Goal: Transaction & Acquisition: Purchase product/service

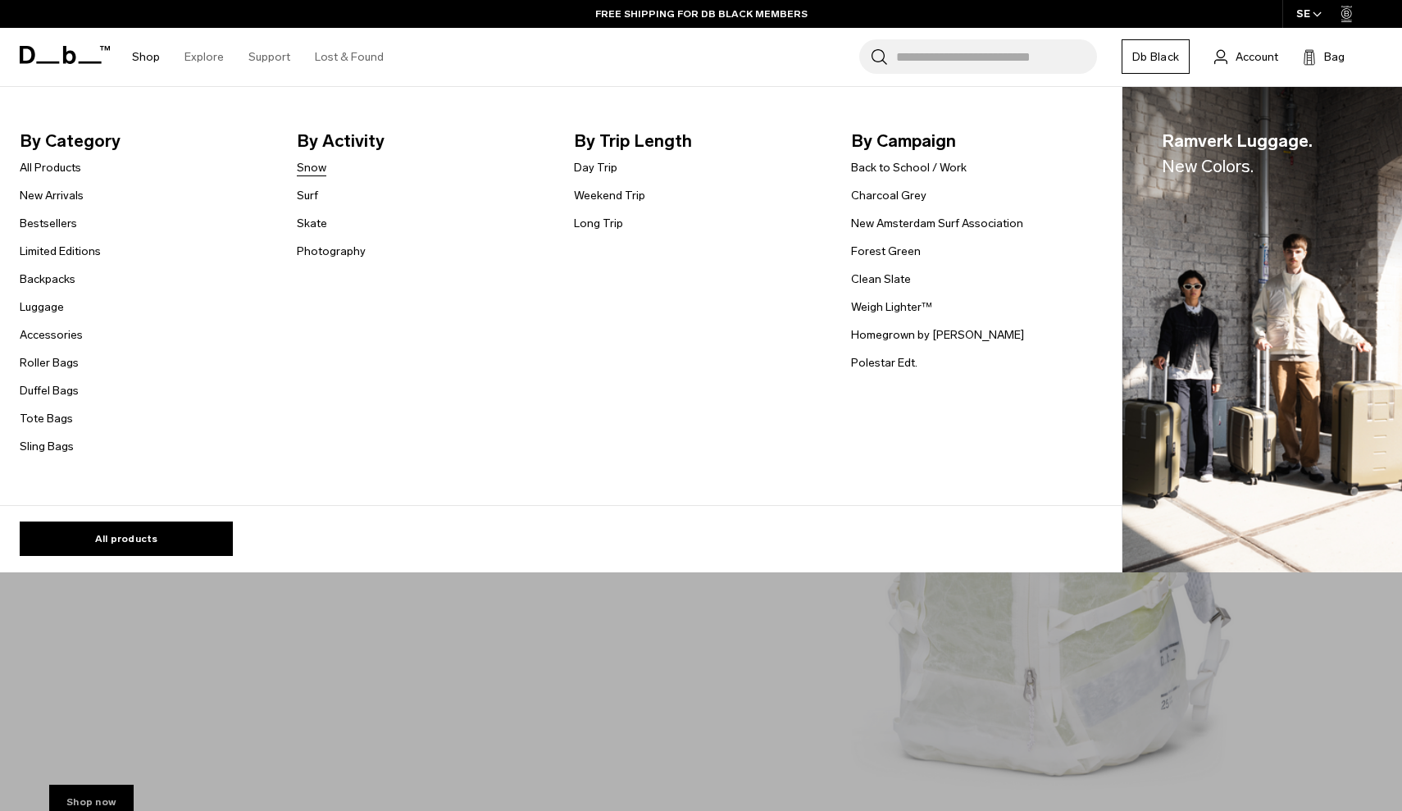
click at [303, 170] on link "Snow" at bounding box center [312, 167] width 30 height 17
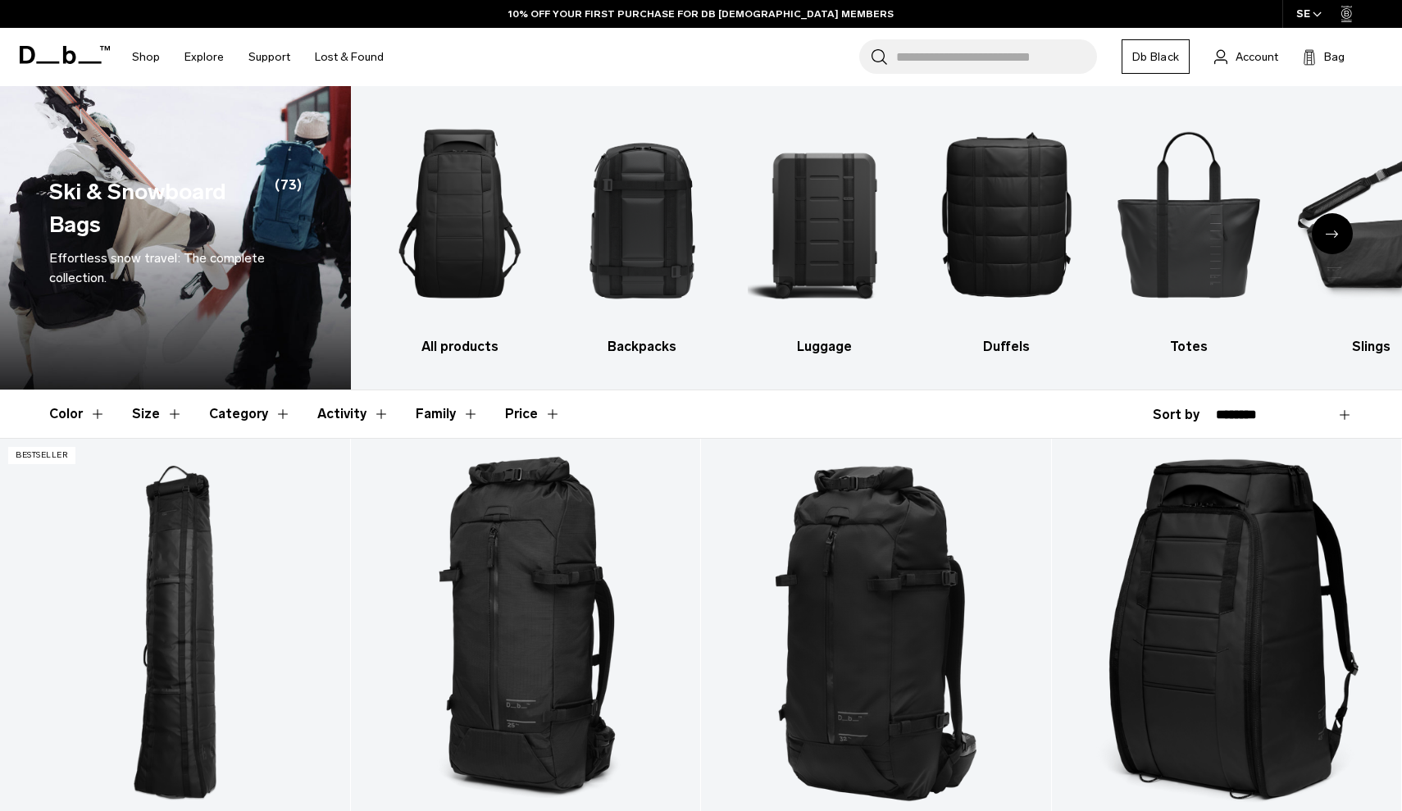
scroll to position [10, 0]
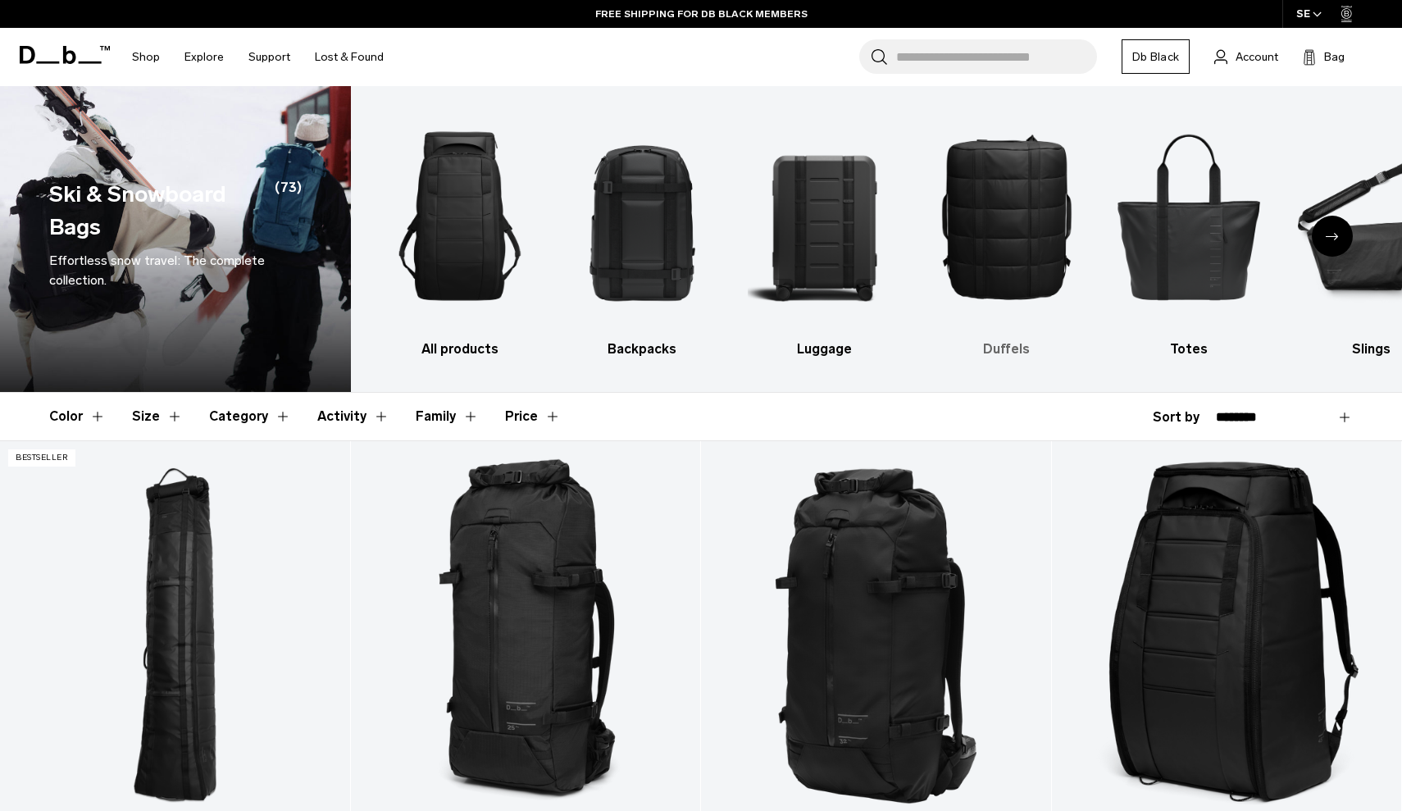
click at [1029, 185] on img "4 / 10" at bounding box center [1005, 216] width 153 height 230
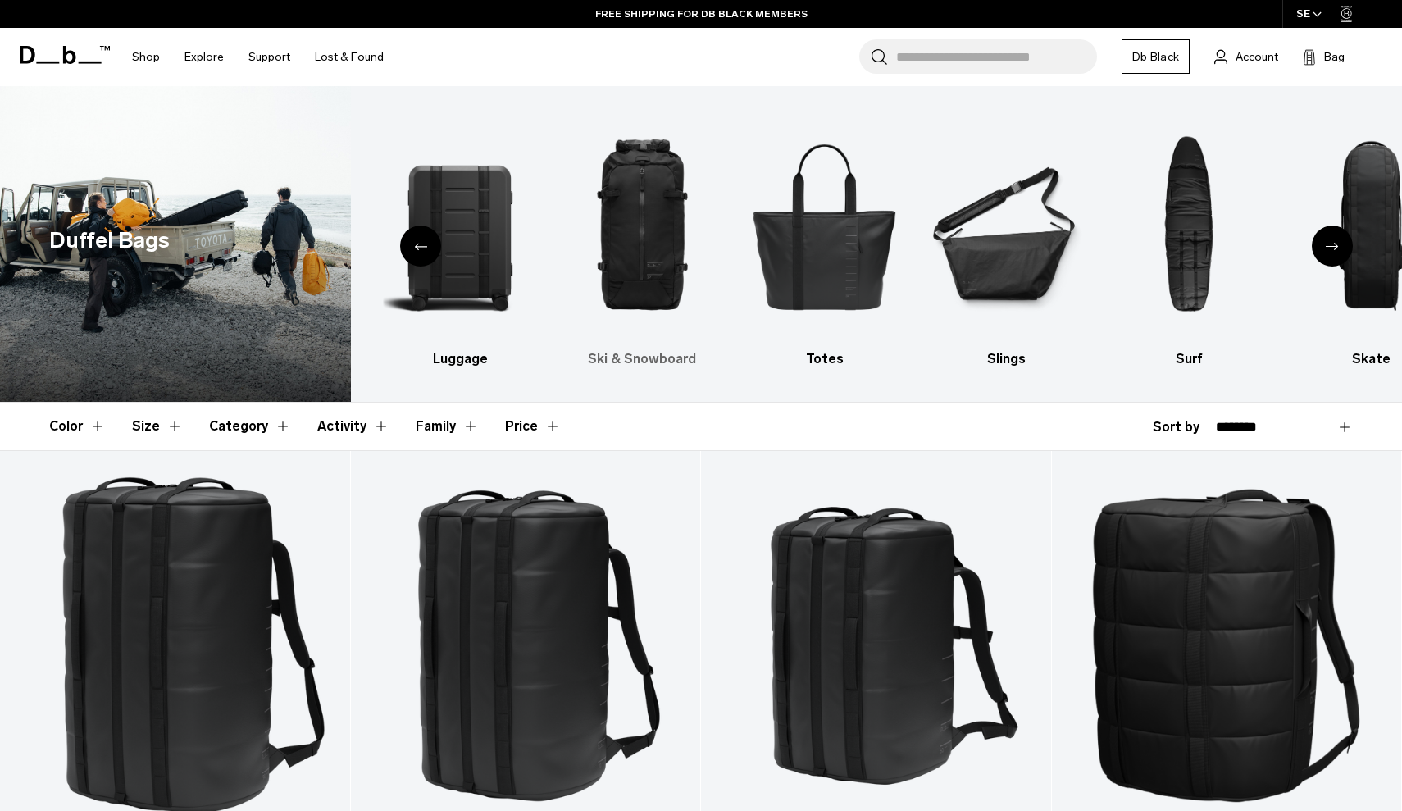
click at [621, 189] on img "4 / 10" at bounding box center [642, 226] width 153 height 230
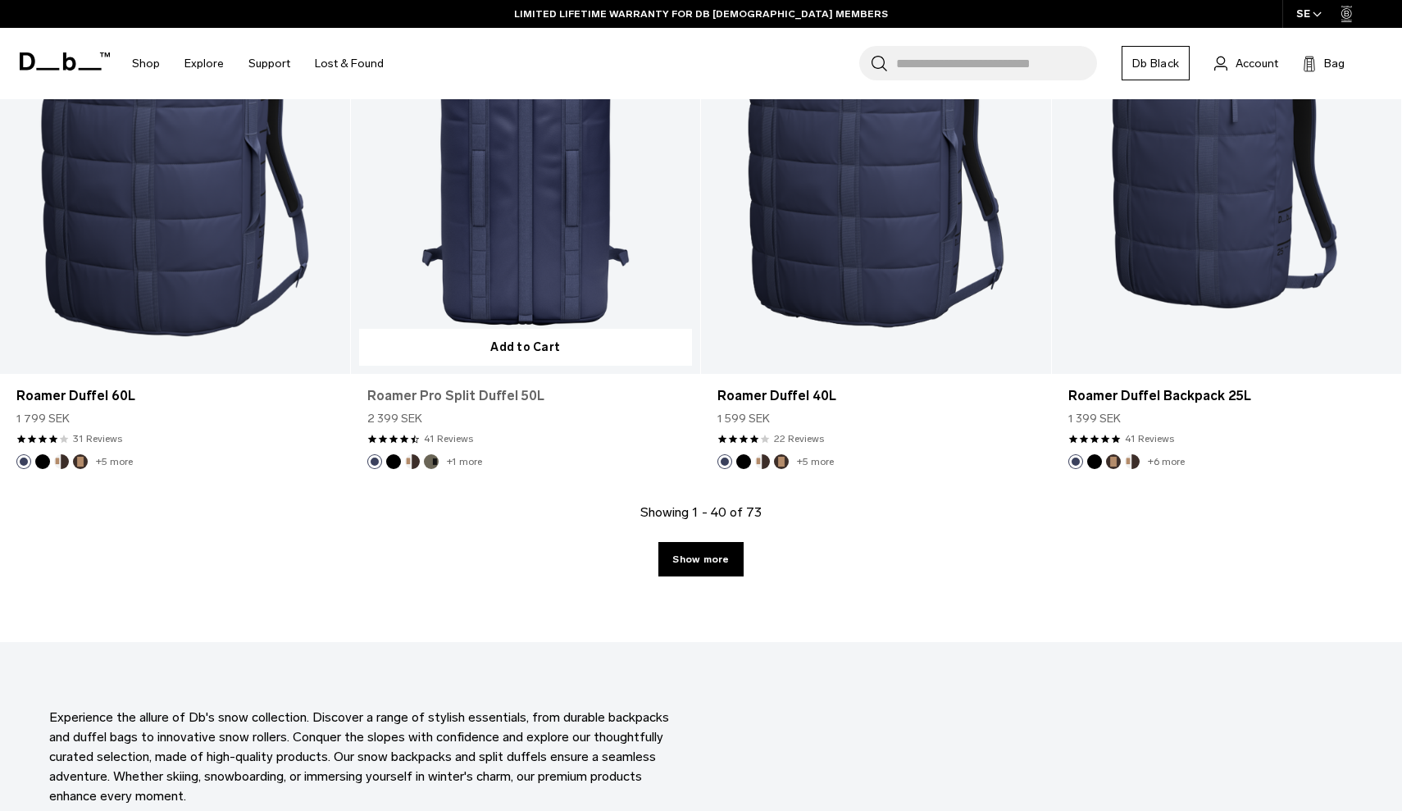
scroll to position [5126, 0]
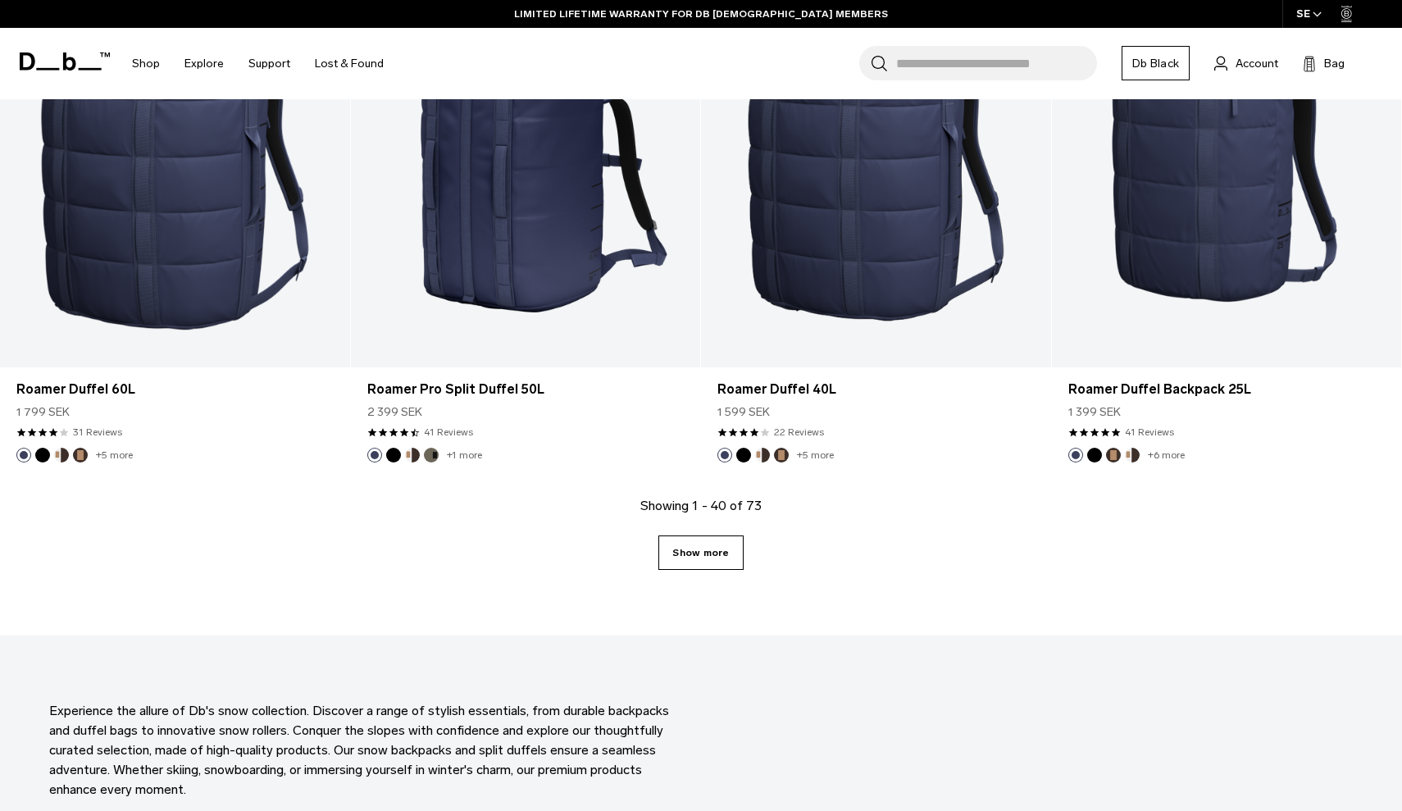
click at [680, 548] on link "Show more" at bounding box center [700, 552] width 84 height 34
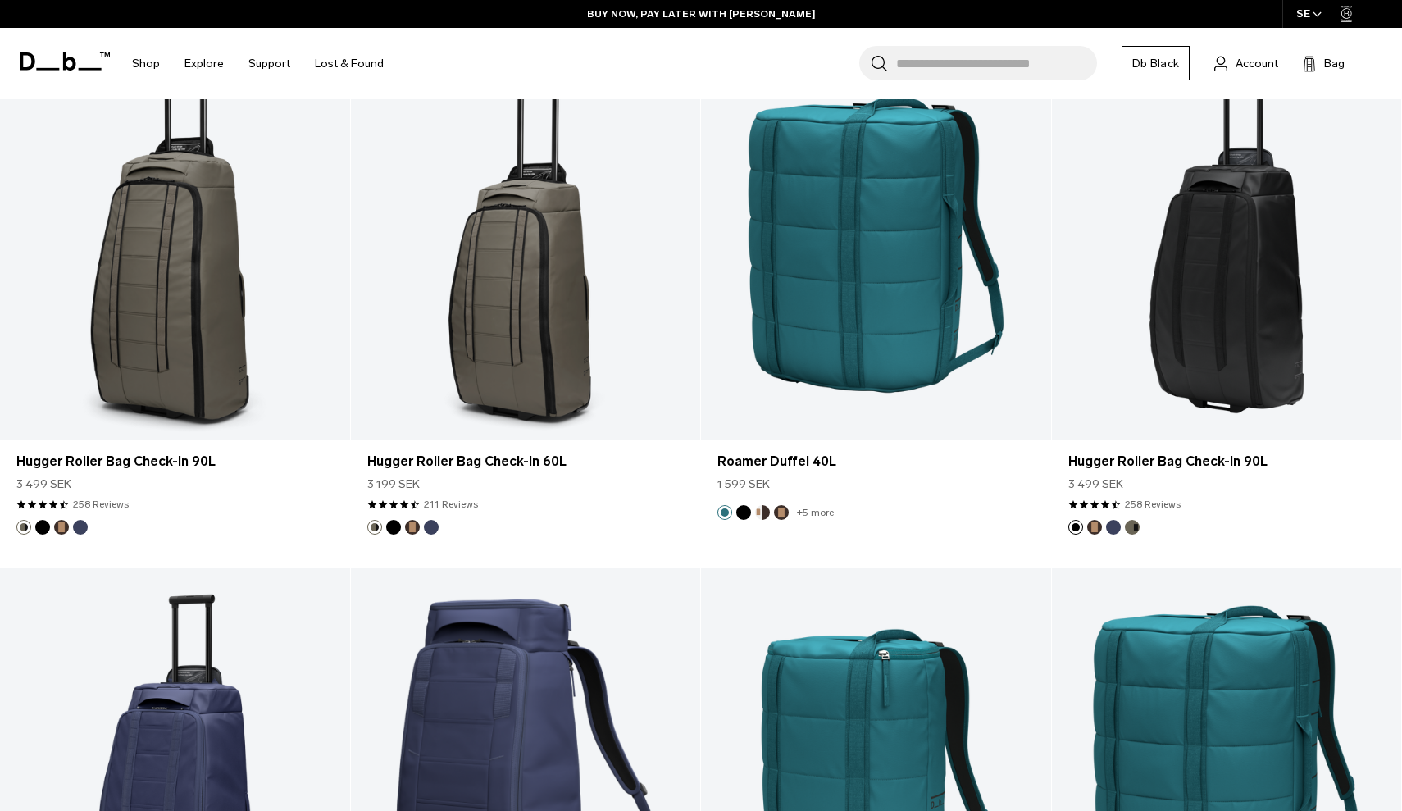
scroll to position [6519, 0]
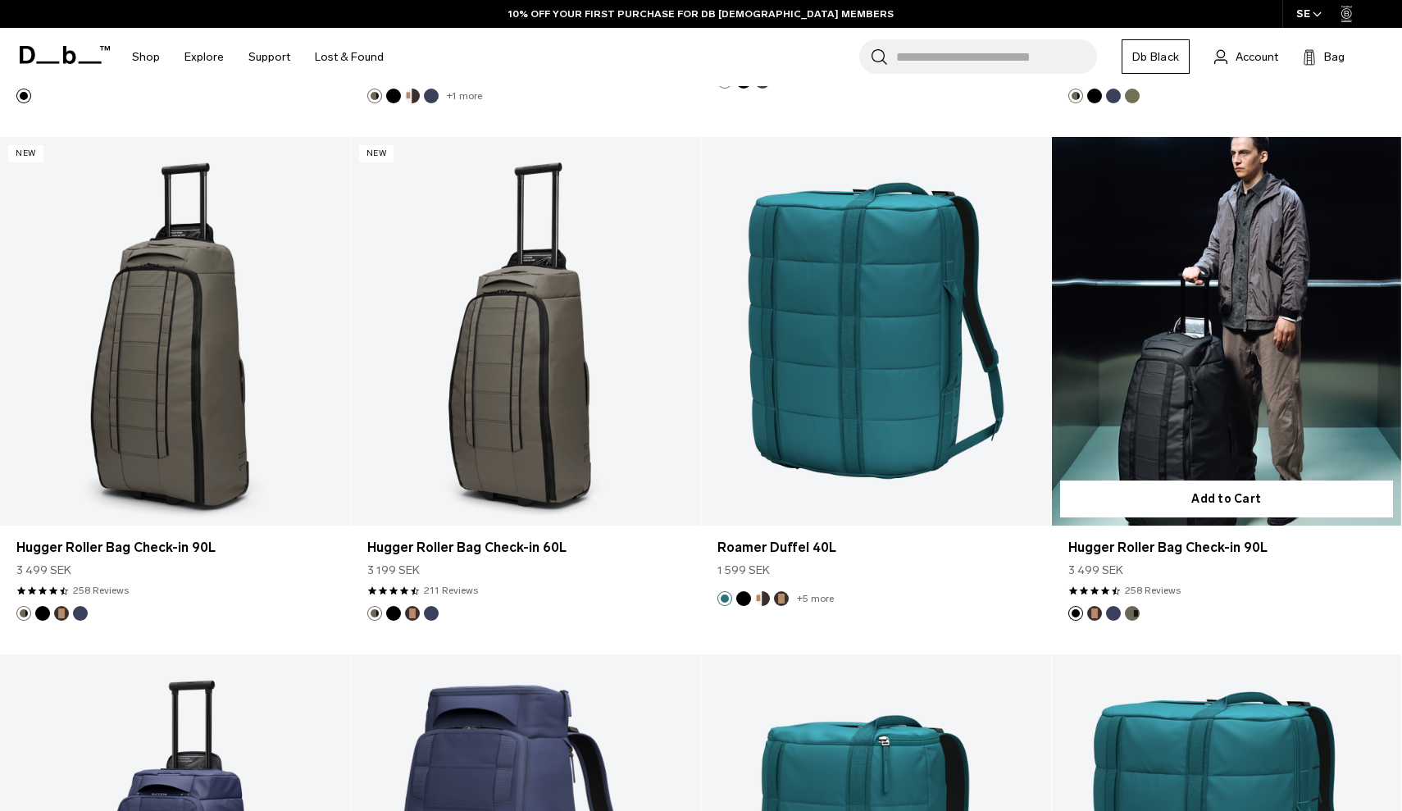
click at [1251, 411] on link "Hugger Roller Bag Check-in 90L" at bounding box center [1227, 331] width 350 height 389
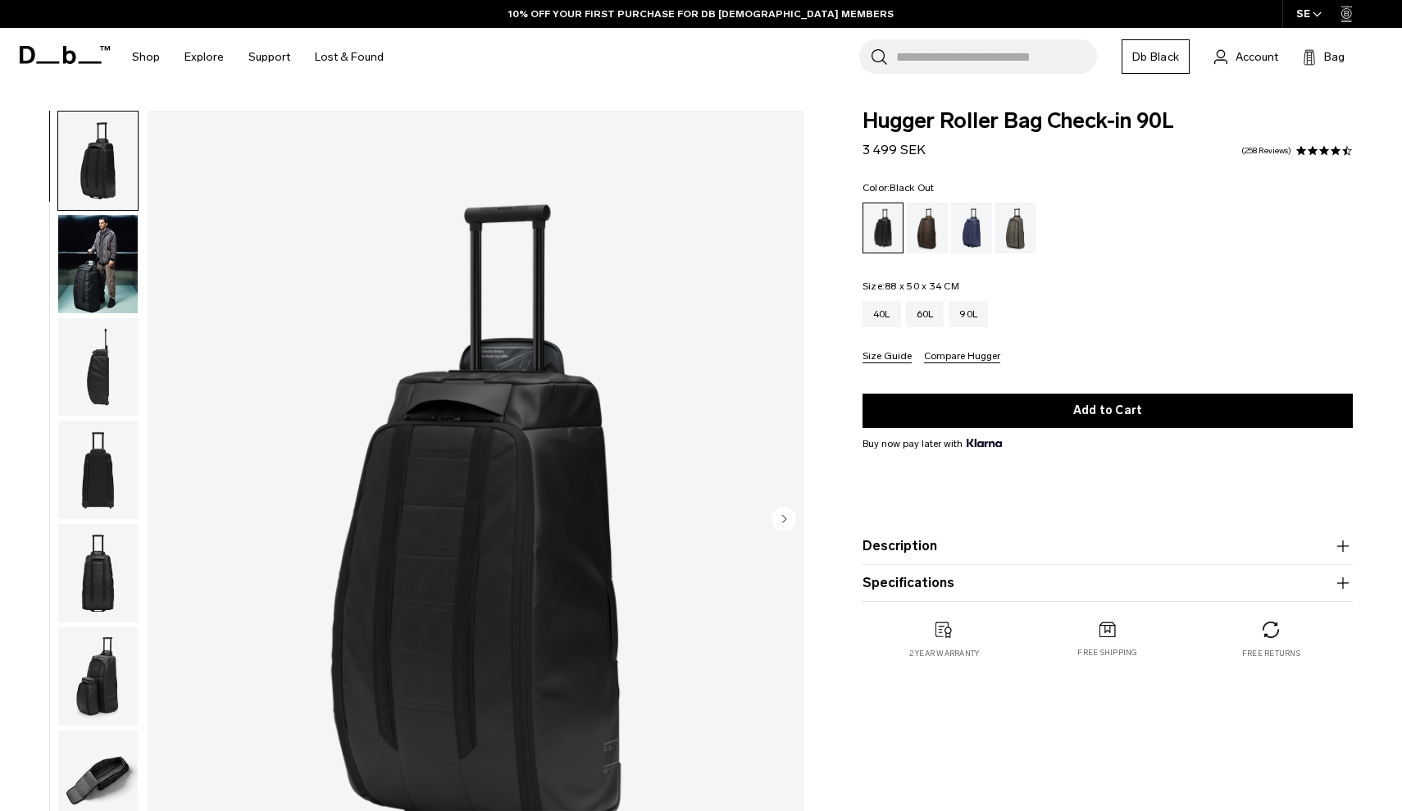
click at [102, 761] on img "button" at bounding box center [98, 779] width 80 height 98
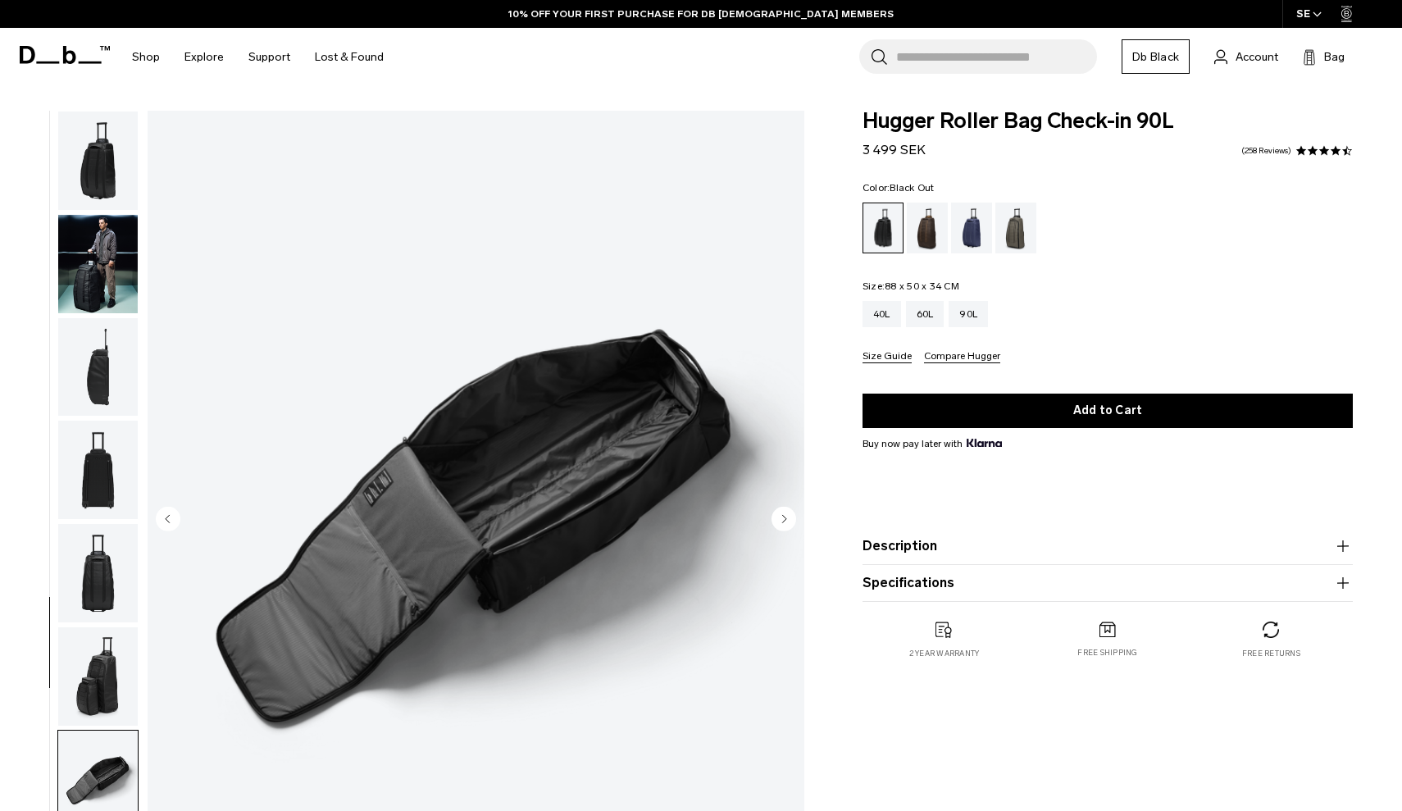
scroll to position [220, 0]
